Goal: Task Accomplishment & Management: Manage account settings

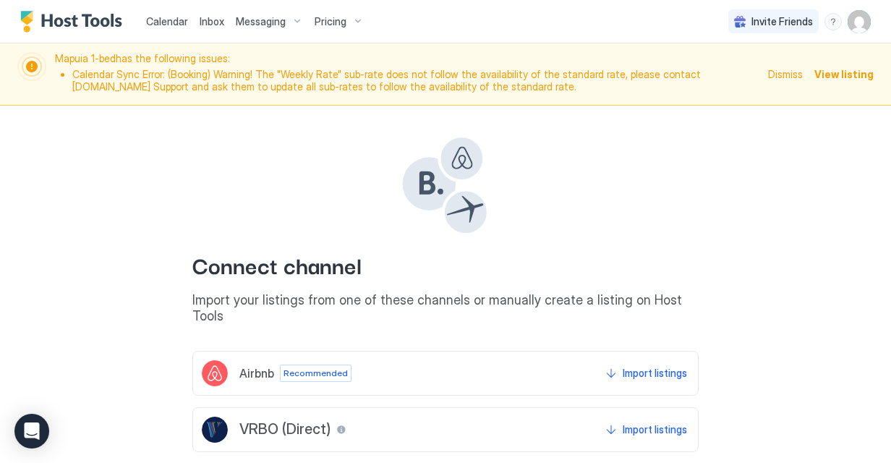
click at [850, 23] on img "User profile" at bounding box center [858, 21] width 23 height 23
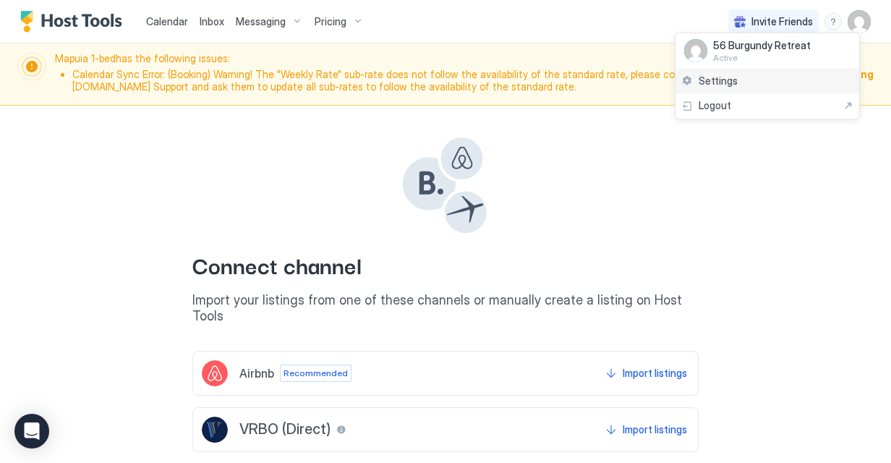
click at [763, 76] on div "Settings" at bounding box center [767, 81] width 184 height 25
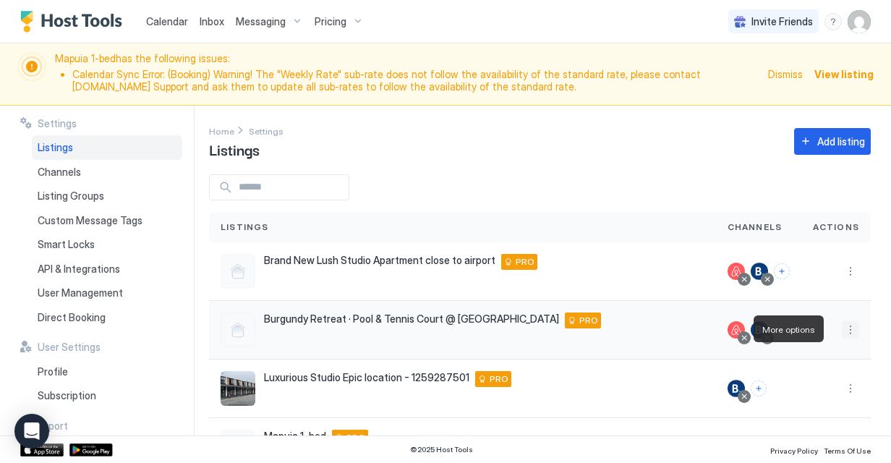
click at [845, 331] on button "More options" at bounding box center [850, 329] width 17 height 17
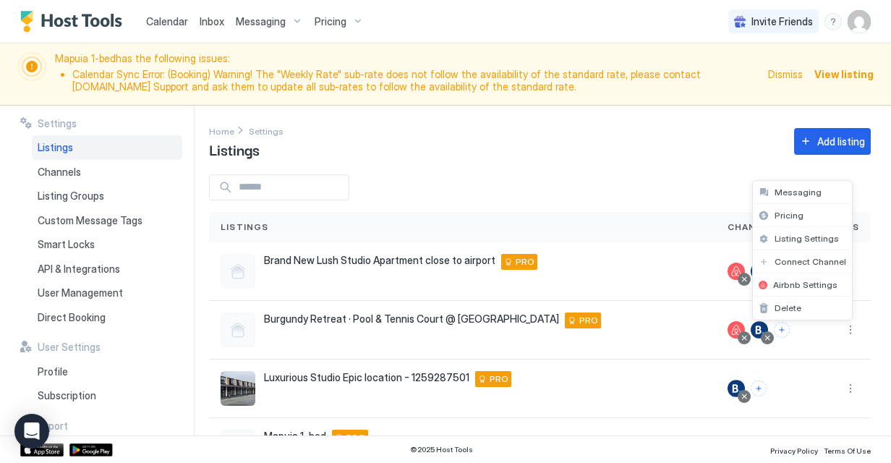
click at [841, 390] on div at bounding box center [445, 231] width 891 height 463
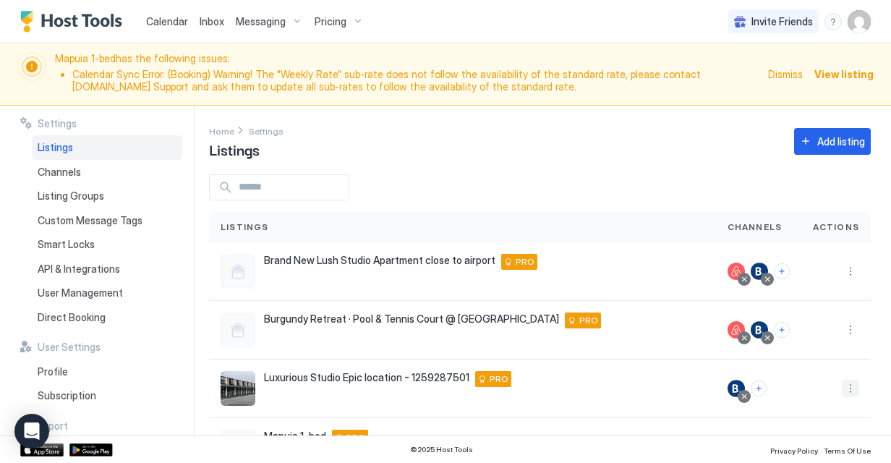
click at [842, 389] on button "More options" at bounding box center [850, 388] width 17 height 17
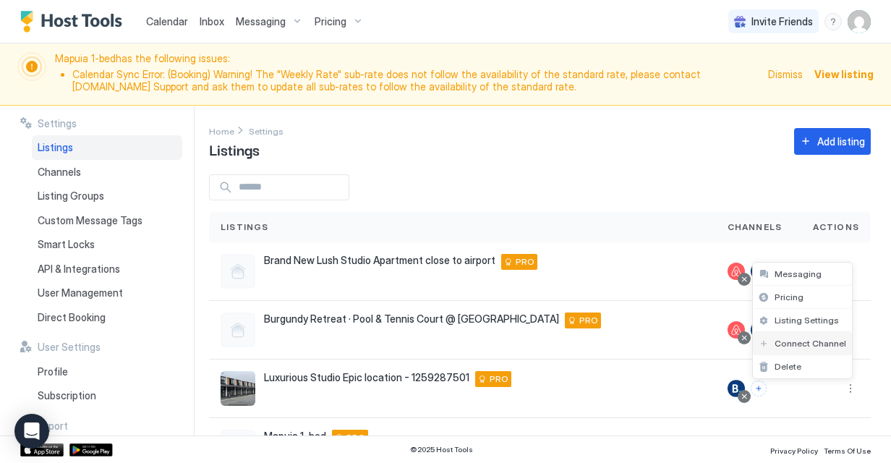
click at [808, 336] on div "Connect Channel" at bounding box center [802, 343] width 99 height 23
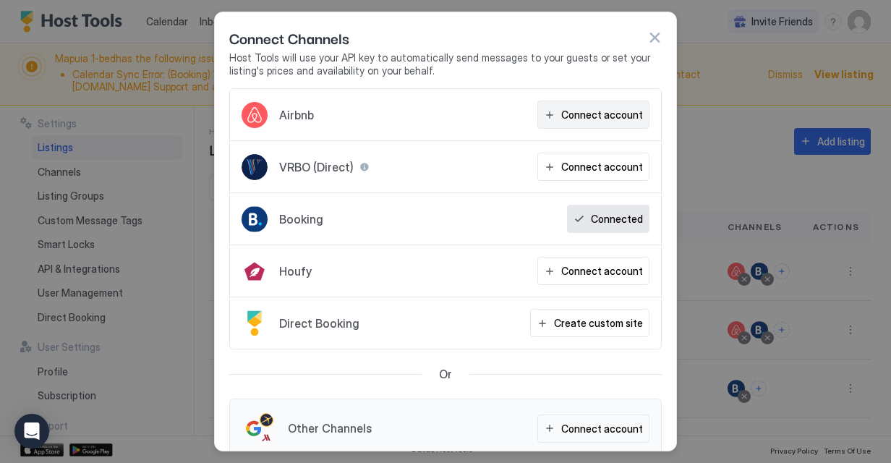
click at [610, 101] on button "Connect account" at bounding box center [593, 115] width 112 height 28
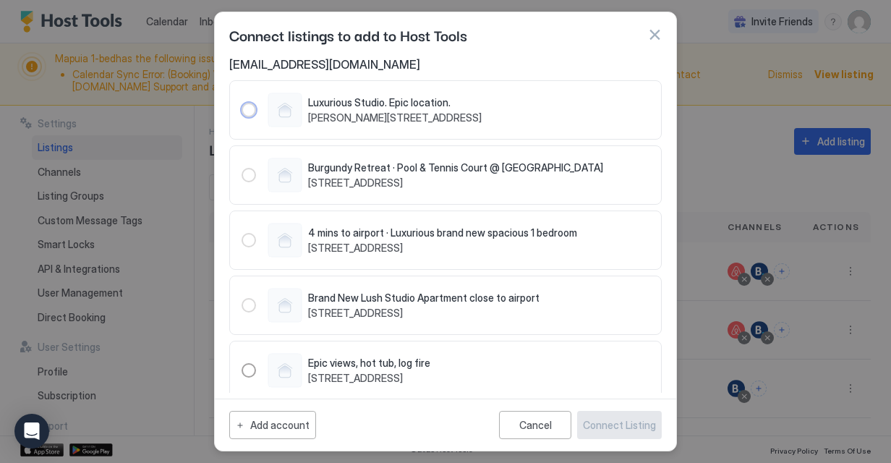
click at [305, 114] on div "Luxurious Studio. Epic location. [PERSON_NAME][STREET_ADDRESS]" at bounding box center [375, 110] width 214 height 35
click at [294, 431] on div "Add account" at bounding box center [279, 424] width 59 height 15
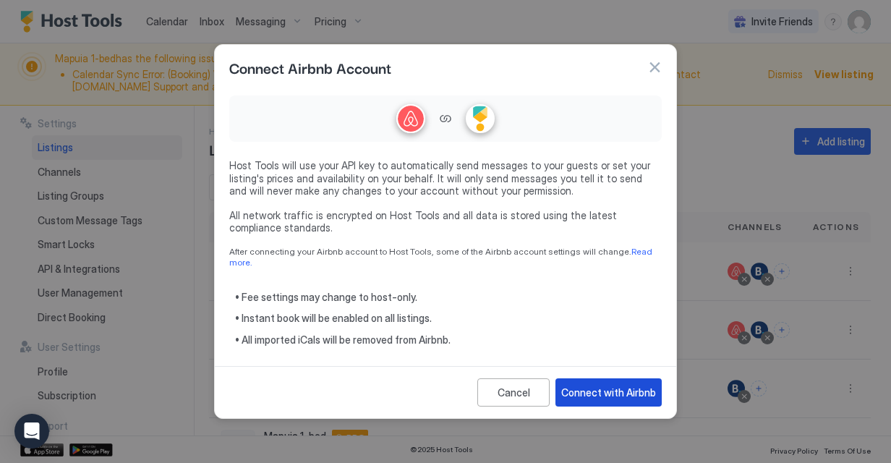
click at [606, 390] on div "Connect with Airbnb" at bounding box center [608, 392] width 95 height 15
